Goal: Transaction & Acquisition: Purchase product/service

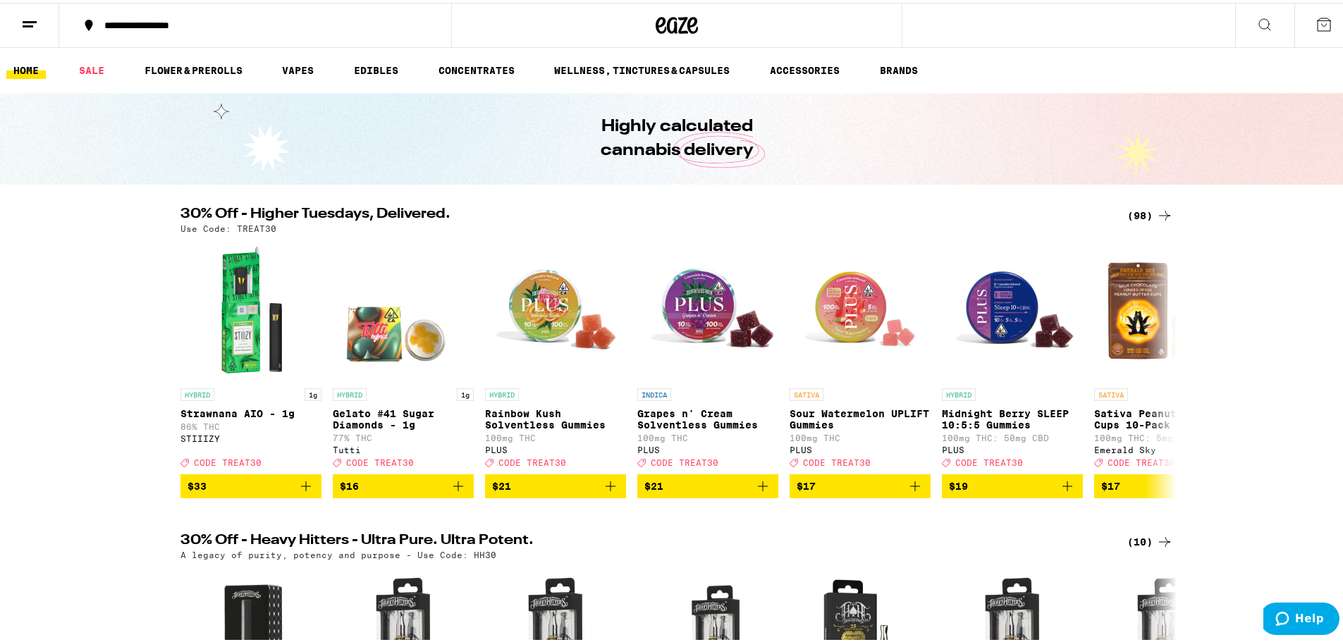
click at [1143, 217] on div "(98)" at bounding box center [1150, 212] width 46 height 17
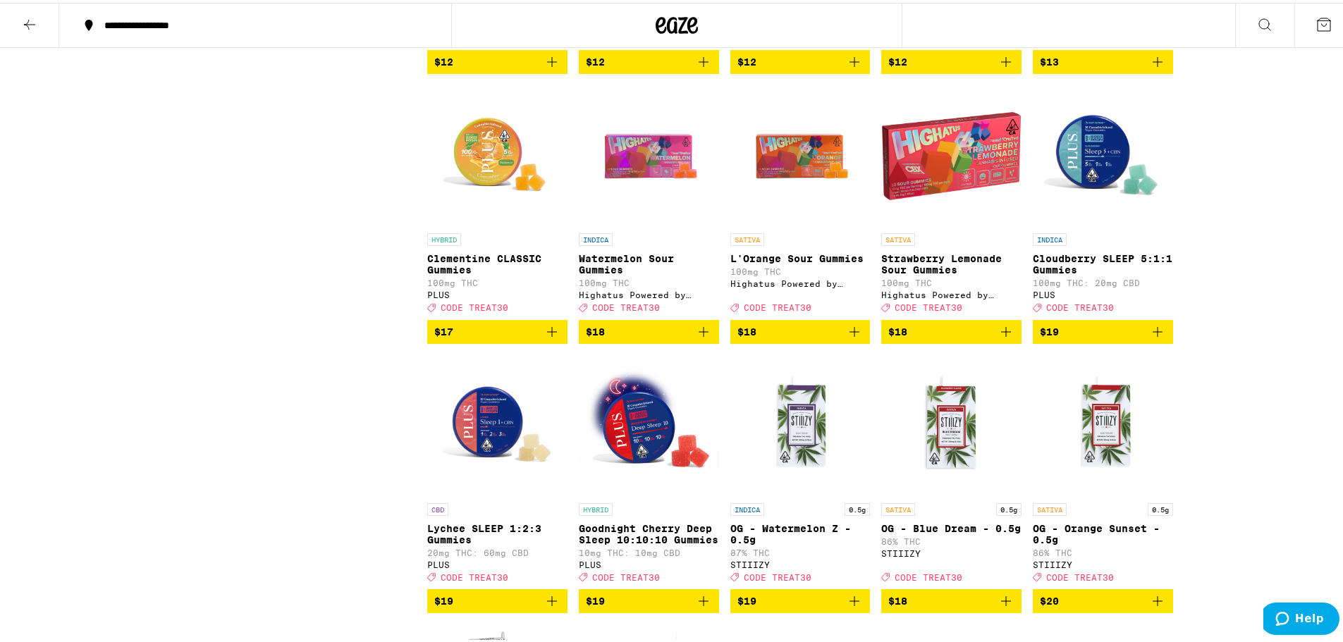
scroll to position [1480, 0]
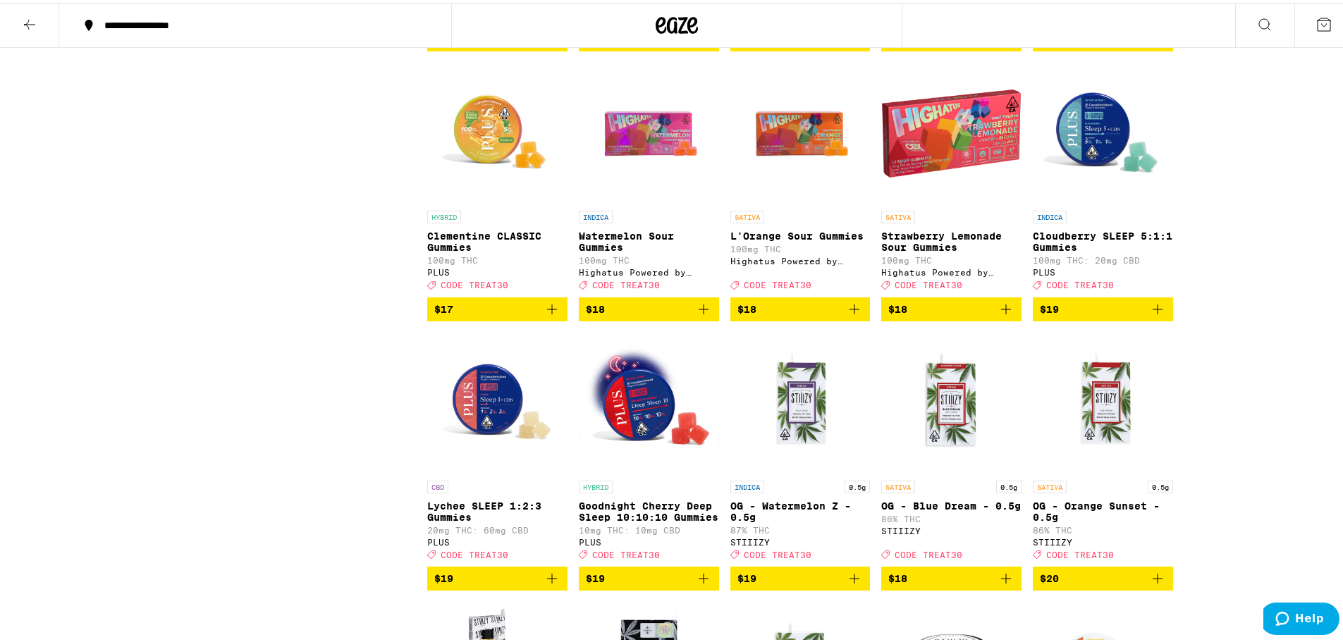
click at [695, 315] on icon "Add to bag" at bounding box center [703, 306] width 17 height 17
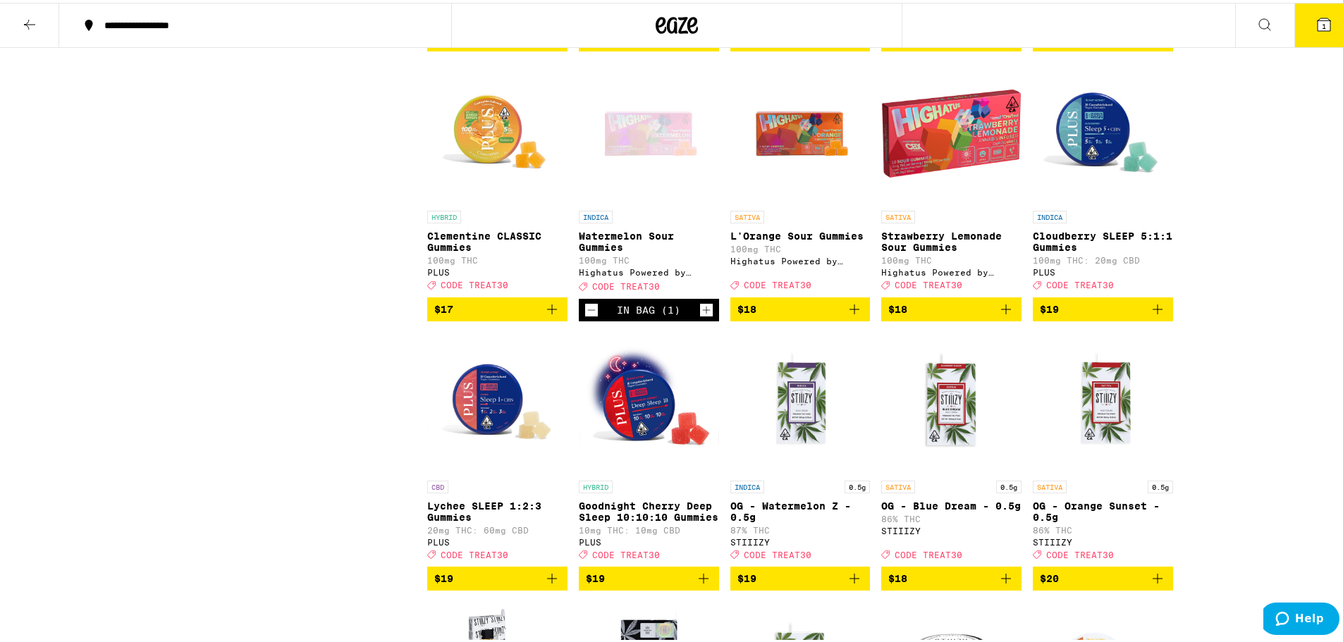
click at [700, 316] on icon "Increment" at bounding box center [706, 307] width 13 height 17
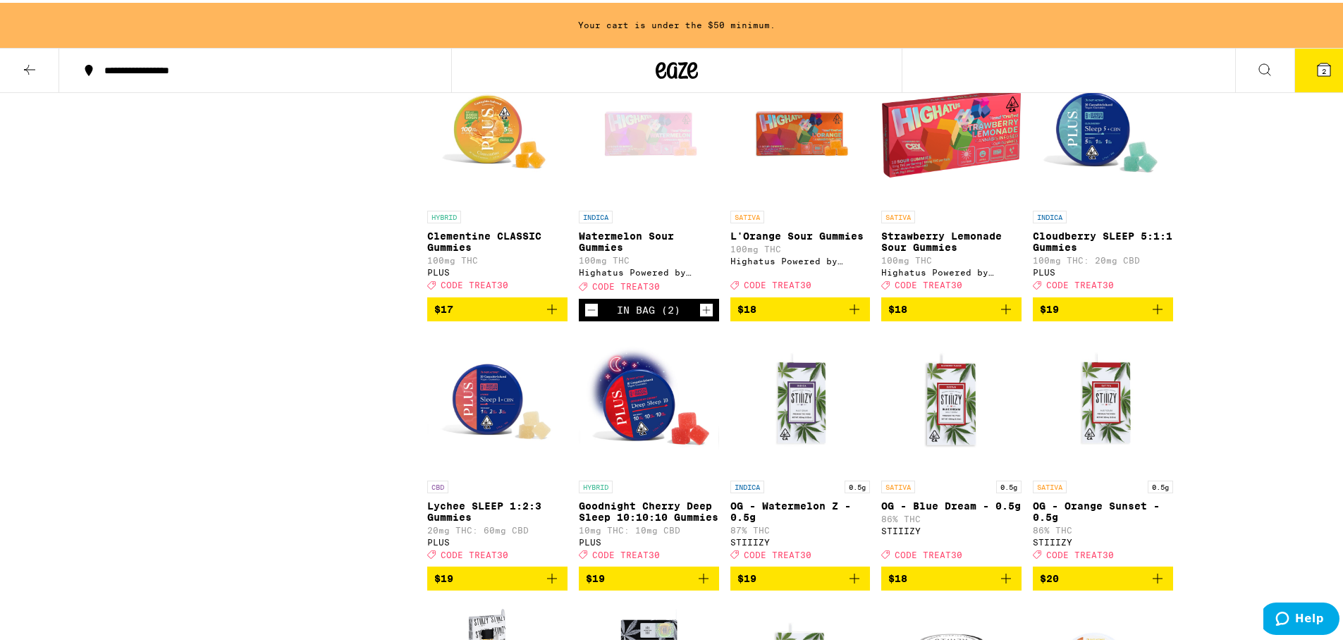
click at [700, 316] on icon "Increment" at bounding box center [706, 307] width 13 height 17
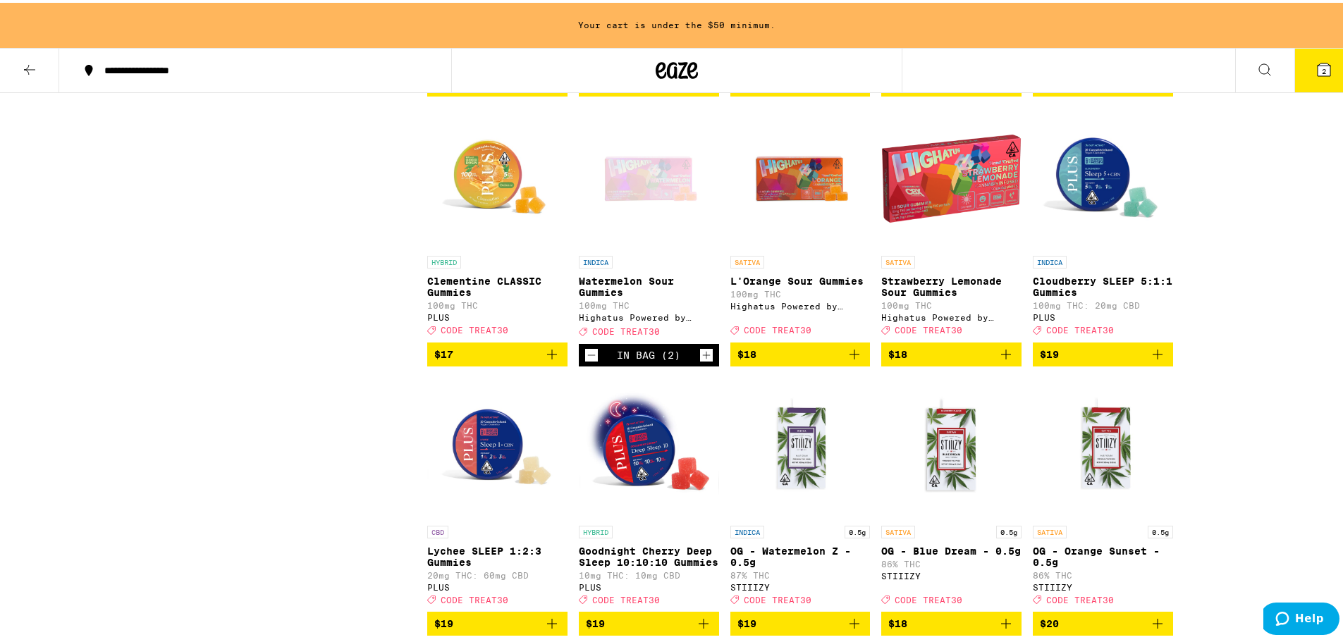
click at [700, 361] on icon "Increment" at bounding box center [706, 352] width 13 height 17
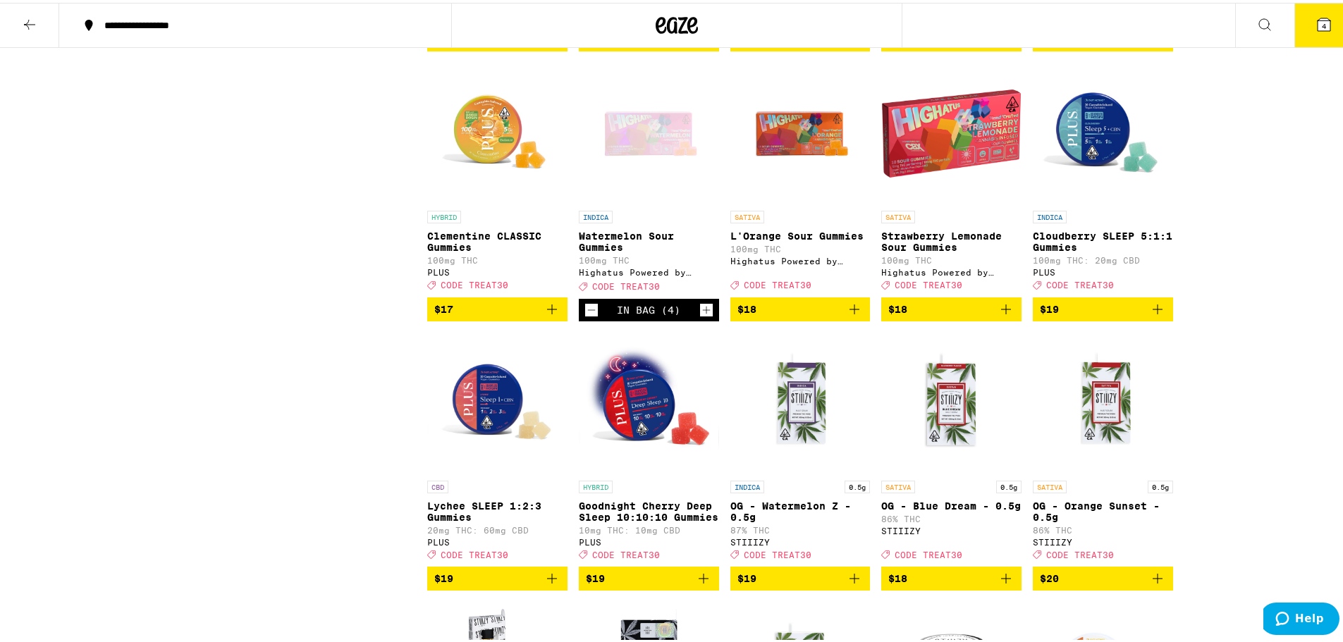
click at [1315, 37] on button "4" at bounding box center [1323, 23] width 59 height 44
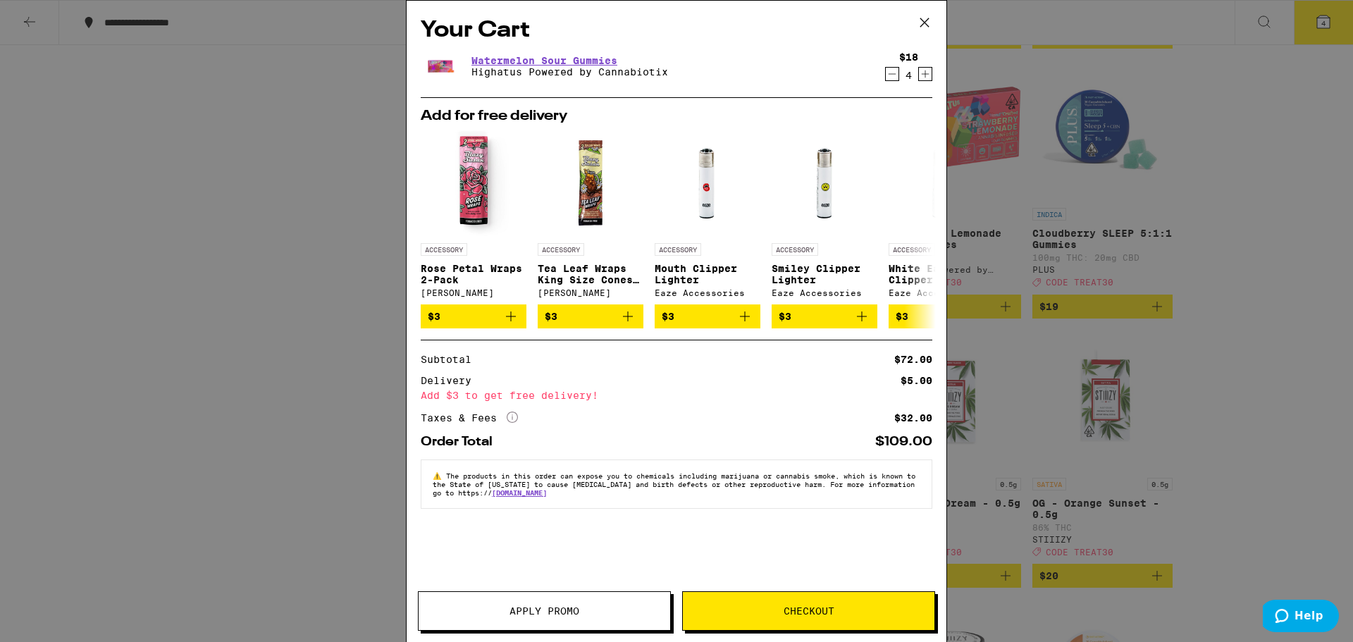
click at [929, 27] on icon at bounding box center [924, 22] width 21 height 21
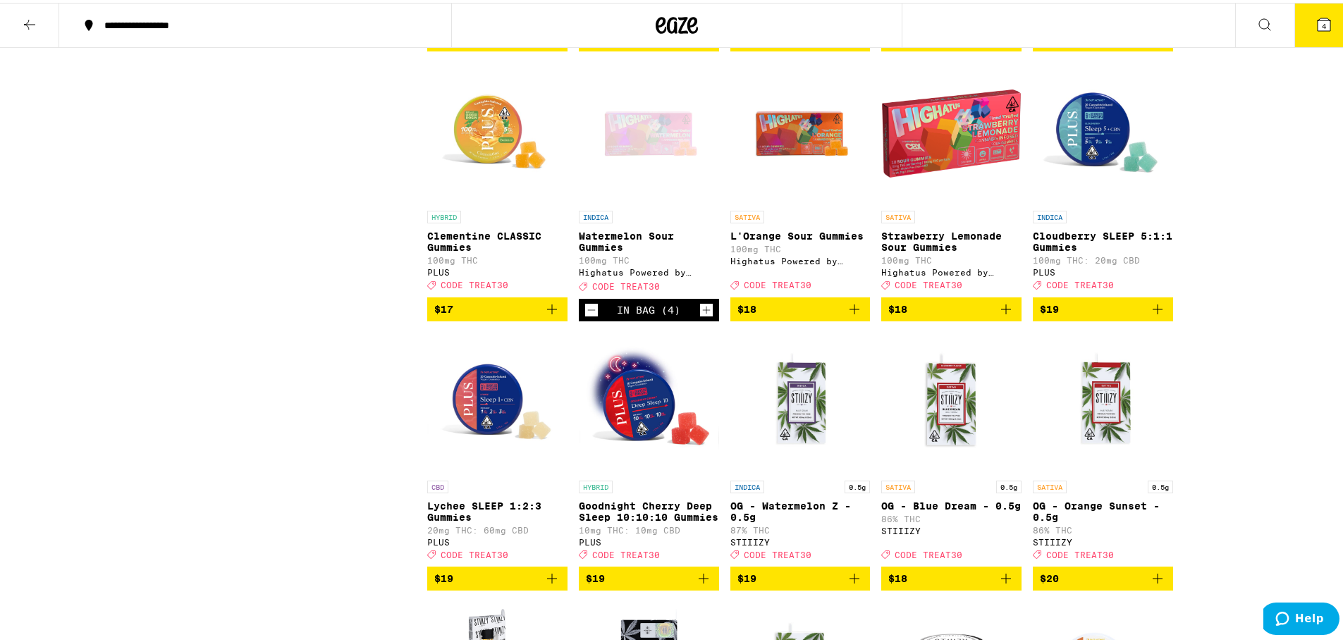
click at [586, 316] on icon "Decrement" at bounding box center [591, 307] width 13 height 17
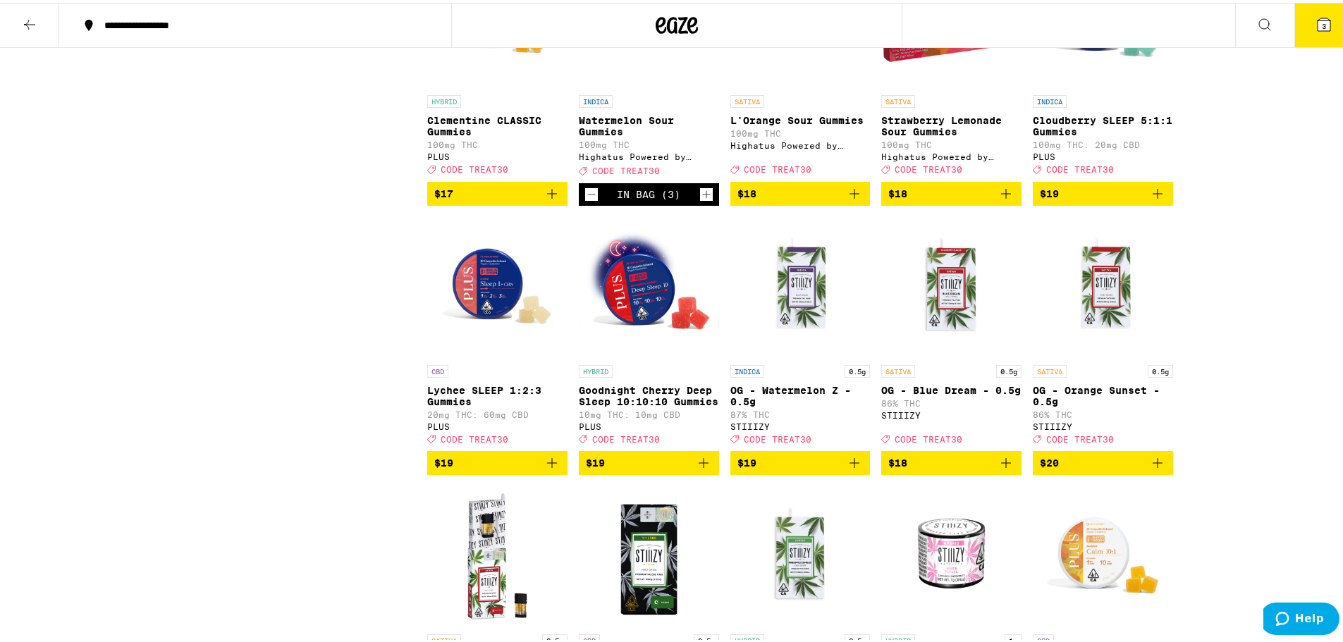
scroll to position [1621, 0]
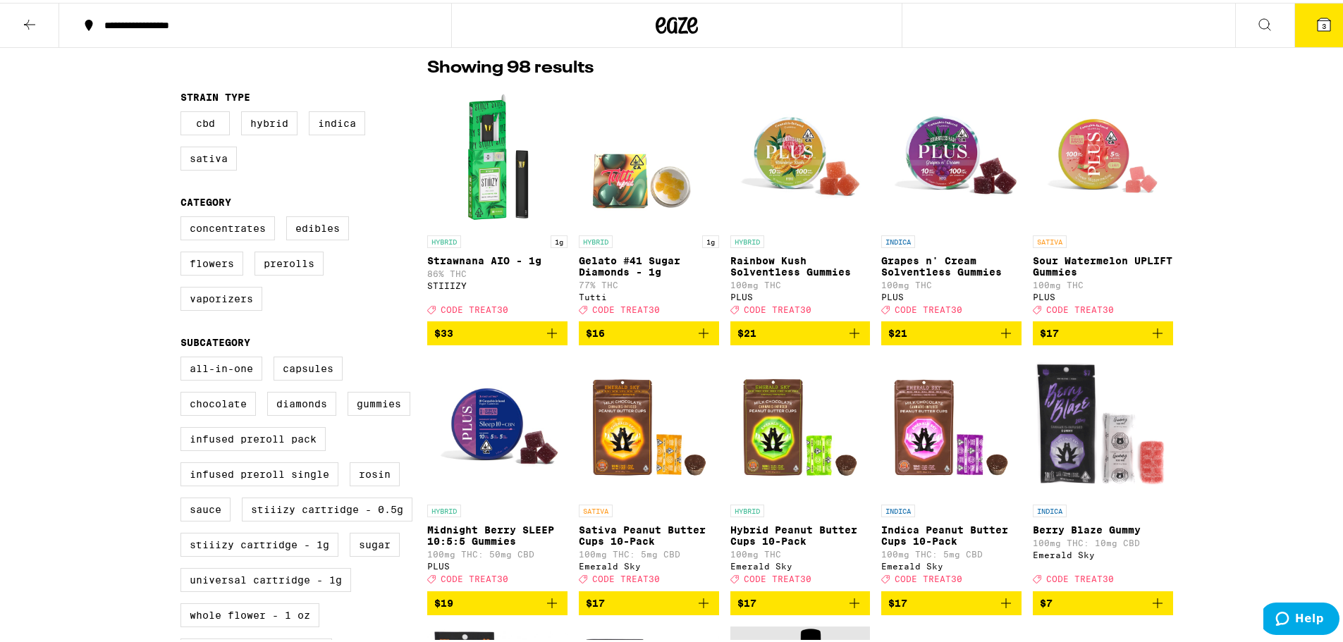
scroll to position [0, 0]
